Goal: Task Accomplishment & Management: Manage account settings

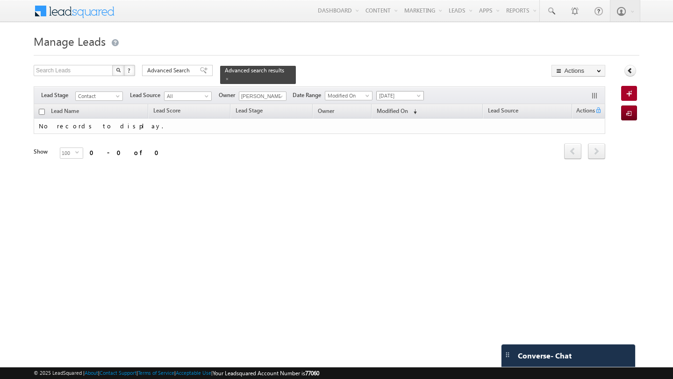
click at [406, 100] on span "[DATE]" at bounding box center [399, 96] width 44 height 8
click at [397, 105] on link "All Time" at bounding box center [396, 105] width 47 height 8
click at [277, 96] on span at bounding box center [280, 96] width 7 height 7
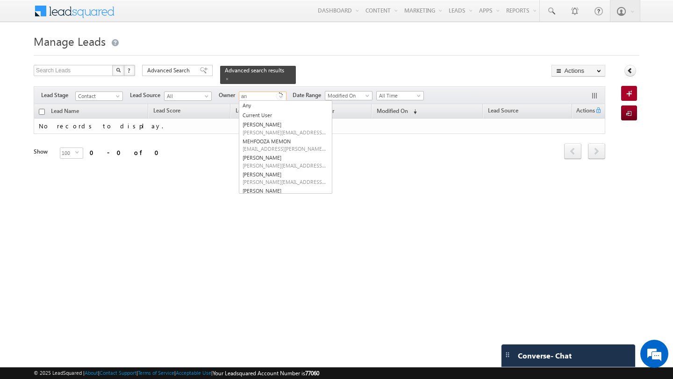
type input "ank"
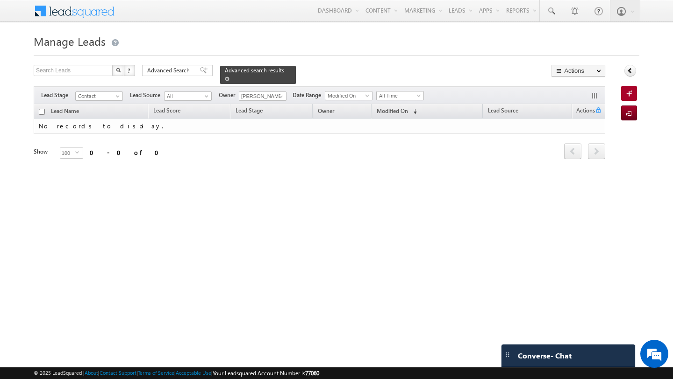
click at [225, 79] on span at bounding box center [227, 79] width 5 height 5
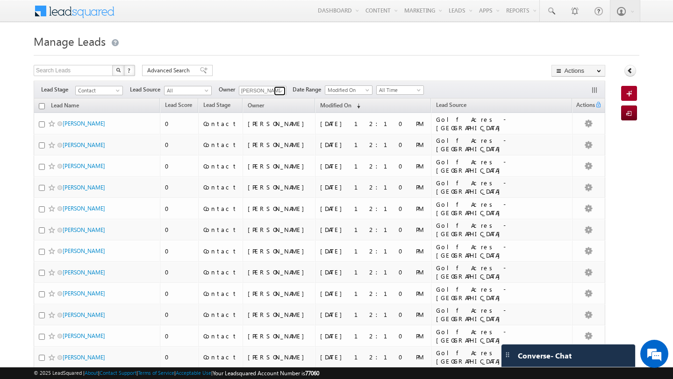
click at [277, 90] on span at bounding box center [280, 90] width 7 height 7
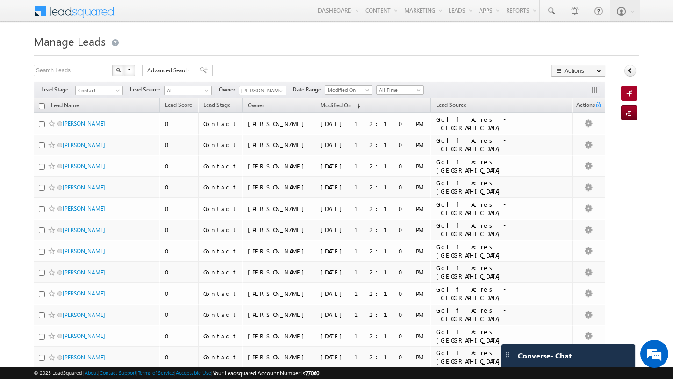
click at [224, 68] on div "Search Leads X ? 275 results found Advanced Search Advanced Search Advanced sea…" at bounding box center [319, 72] width 571 height 14
click at [417, 89] on span at bounding box center [419, 91] width 7 height 7
click at [407, 122] on link "[DATE]" at bounding box center [396, 121] width 47 height 8
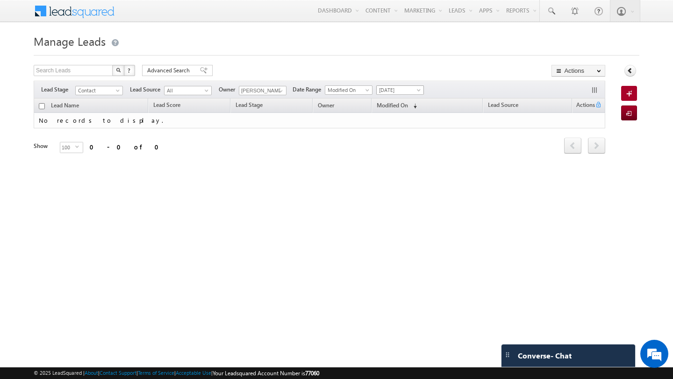
click at [406, 92] on span "[DATE]" at bounding box center [399, 90] width 44 height 8
click at [405, 100] on link "All Time" at bounding box center [396, 100] width 47 height 8
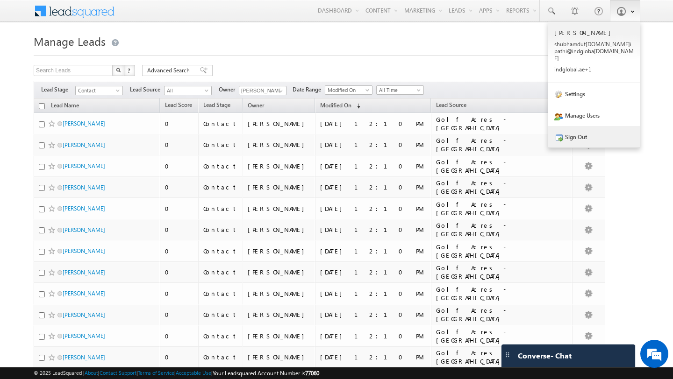
click at [593, 133] on link "Sign Out" at bounding box center [594, 136] width 92 height 21
